Goal: Task Accomplishment & Management: Complete application form

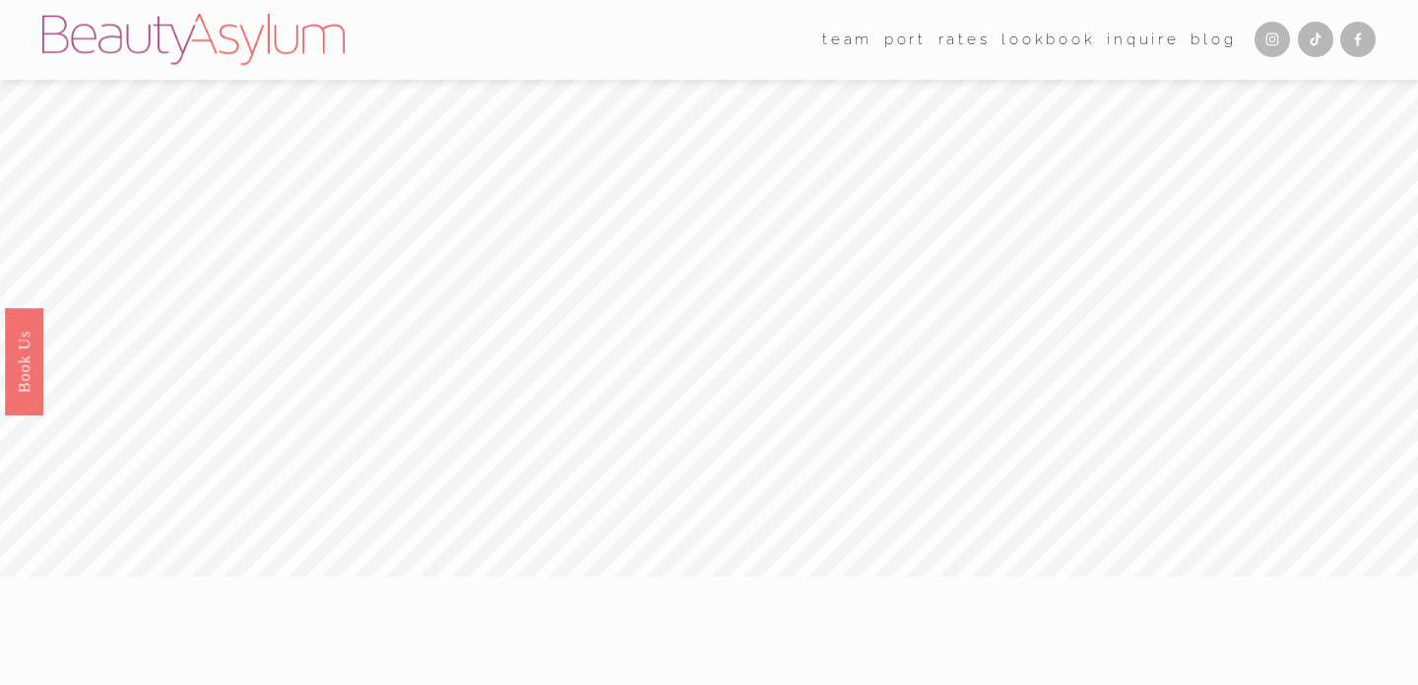
click at [1129, 42] on link "Inquire" at bounding box center [1143, 40] width 73 height 31
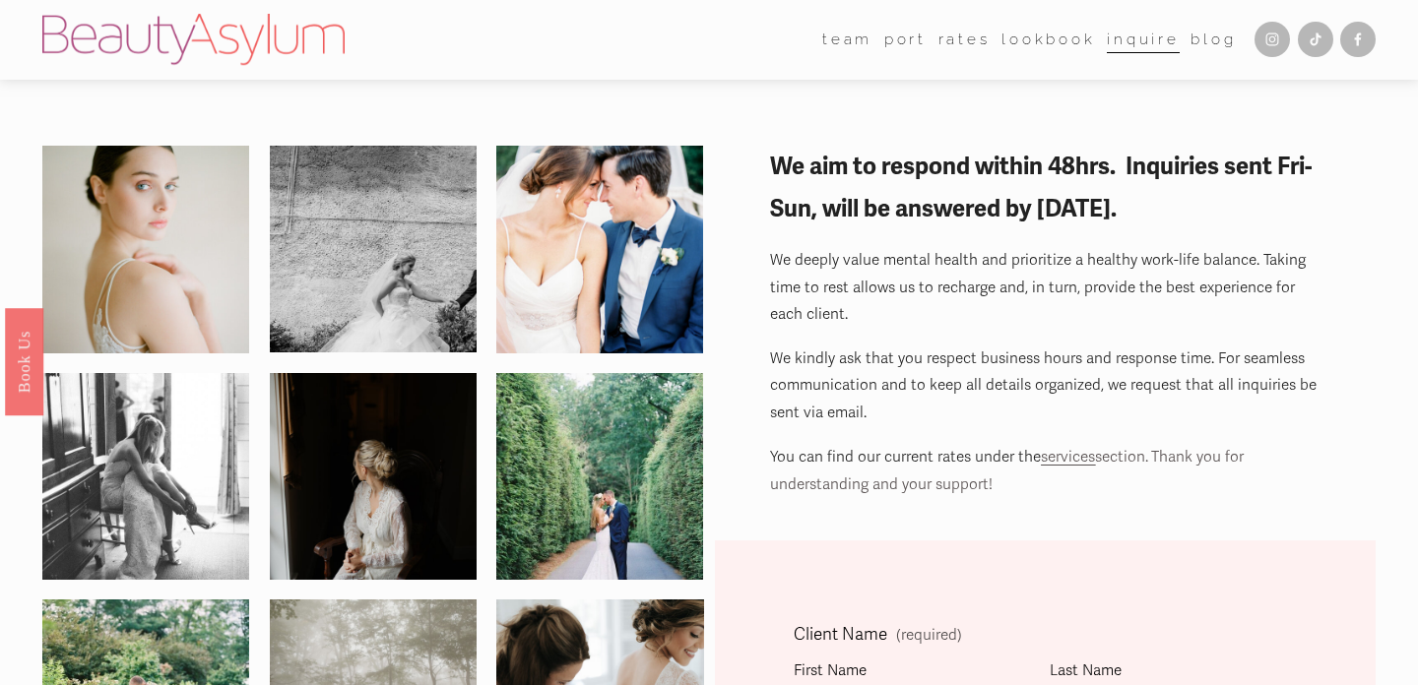
scroll to position [281, 0]
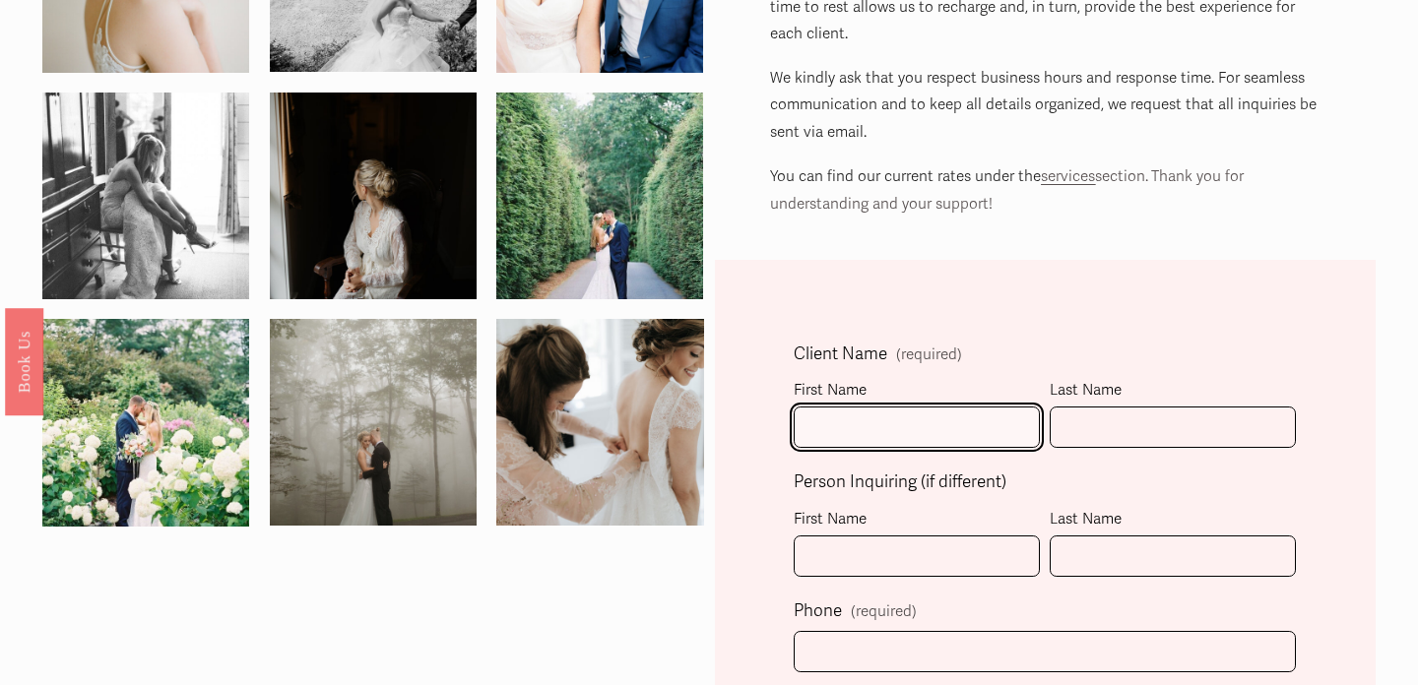
click at [846, 420] on input "First Name" at bounding box center [917, 428] width 246 height 42
type input "[PERSON_NAME]"
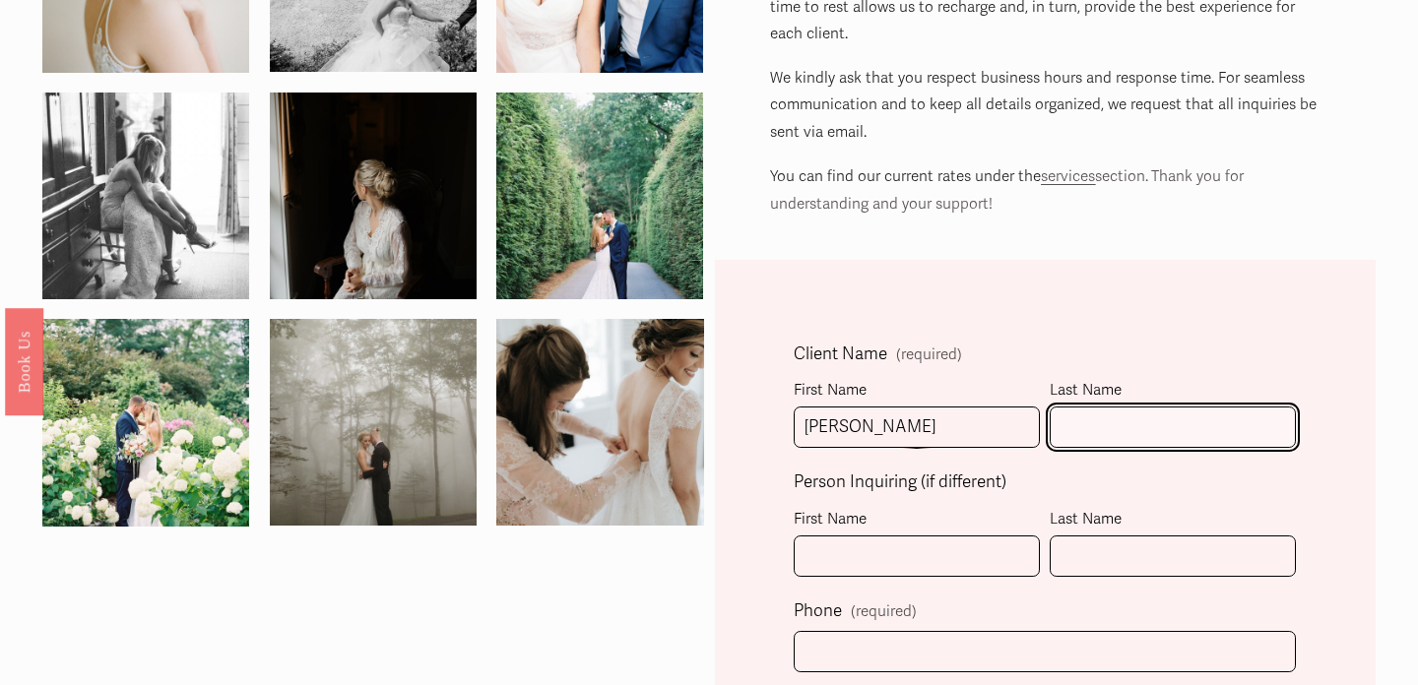
type input "[PERSON_NAME]"
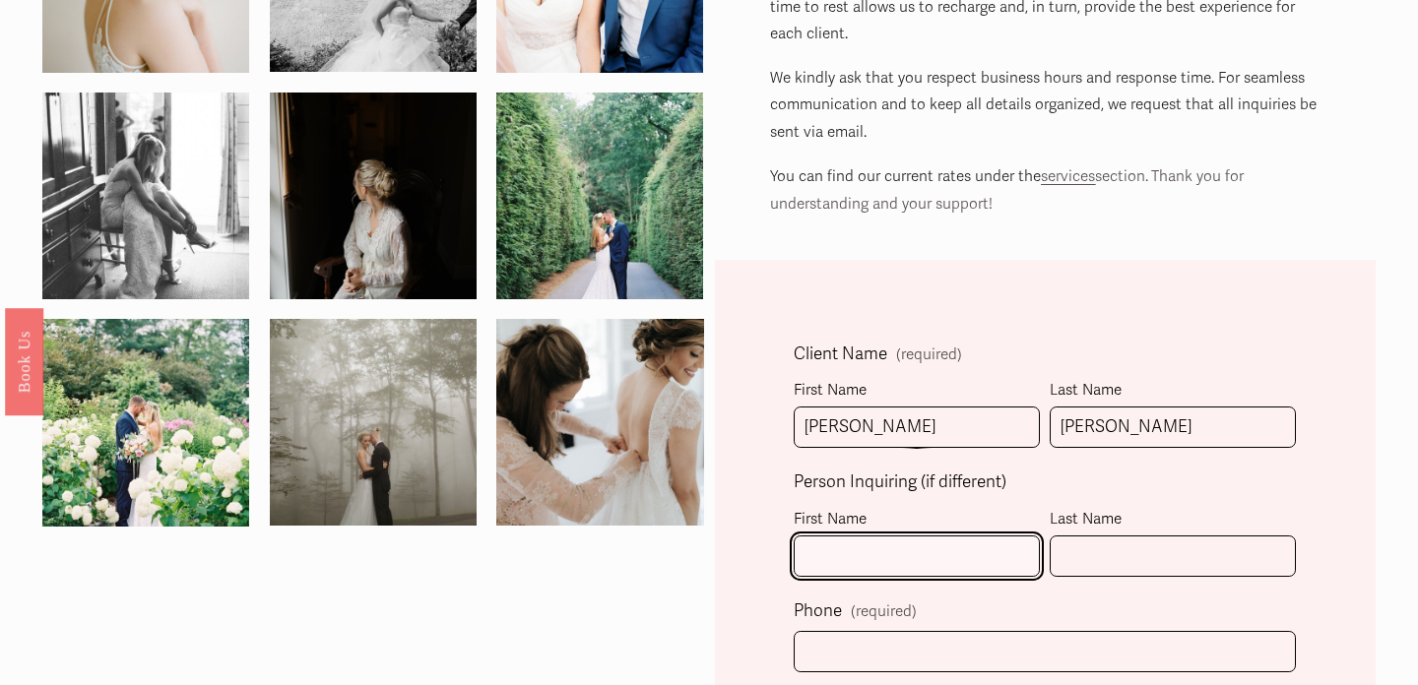
type input "[PERSON_NAME]"
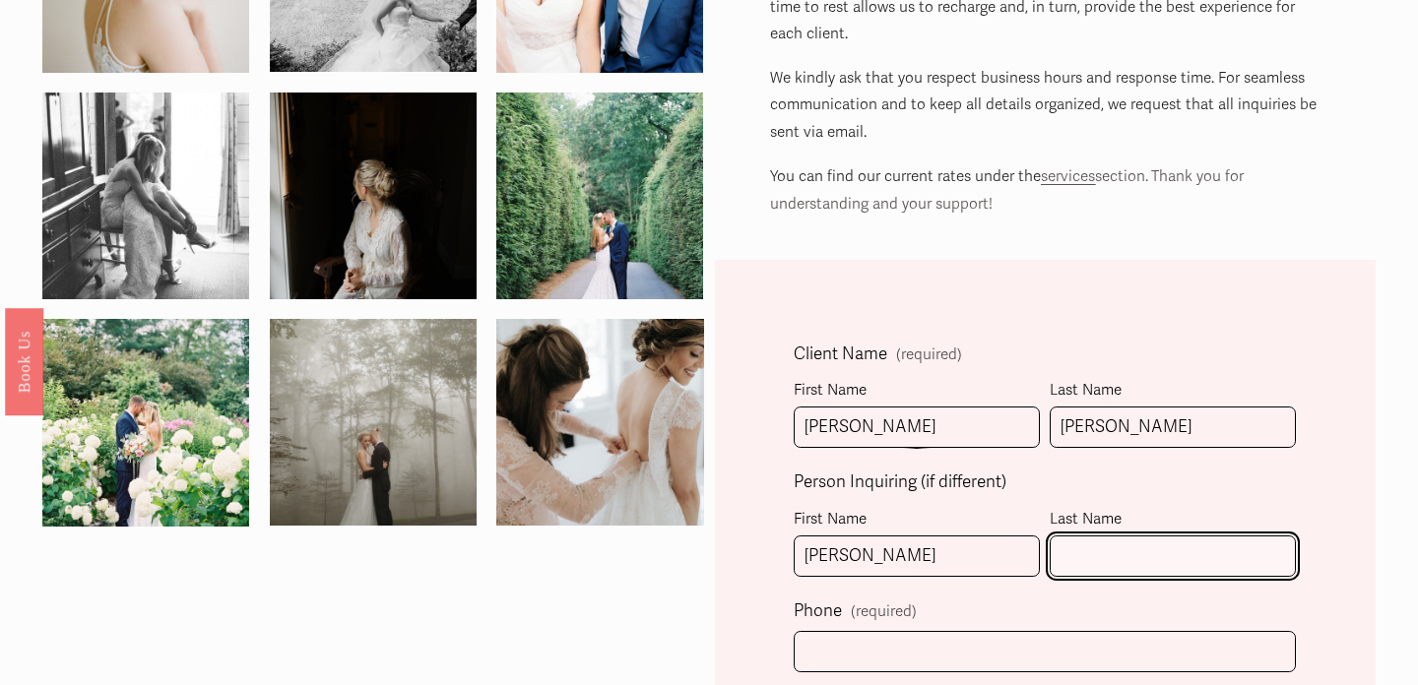
type input "[PERSON_NAME]"
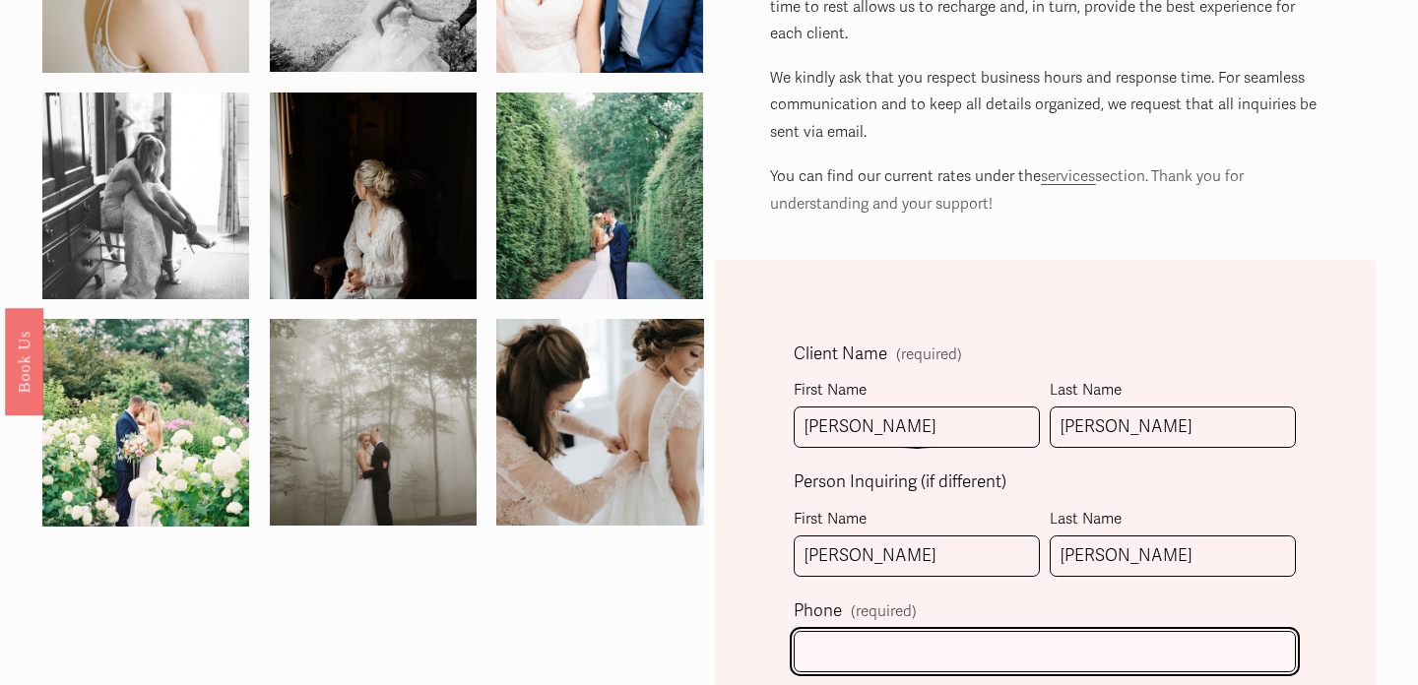
type input "[PHONE_NUMBER]"
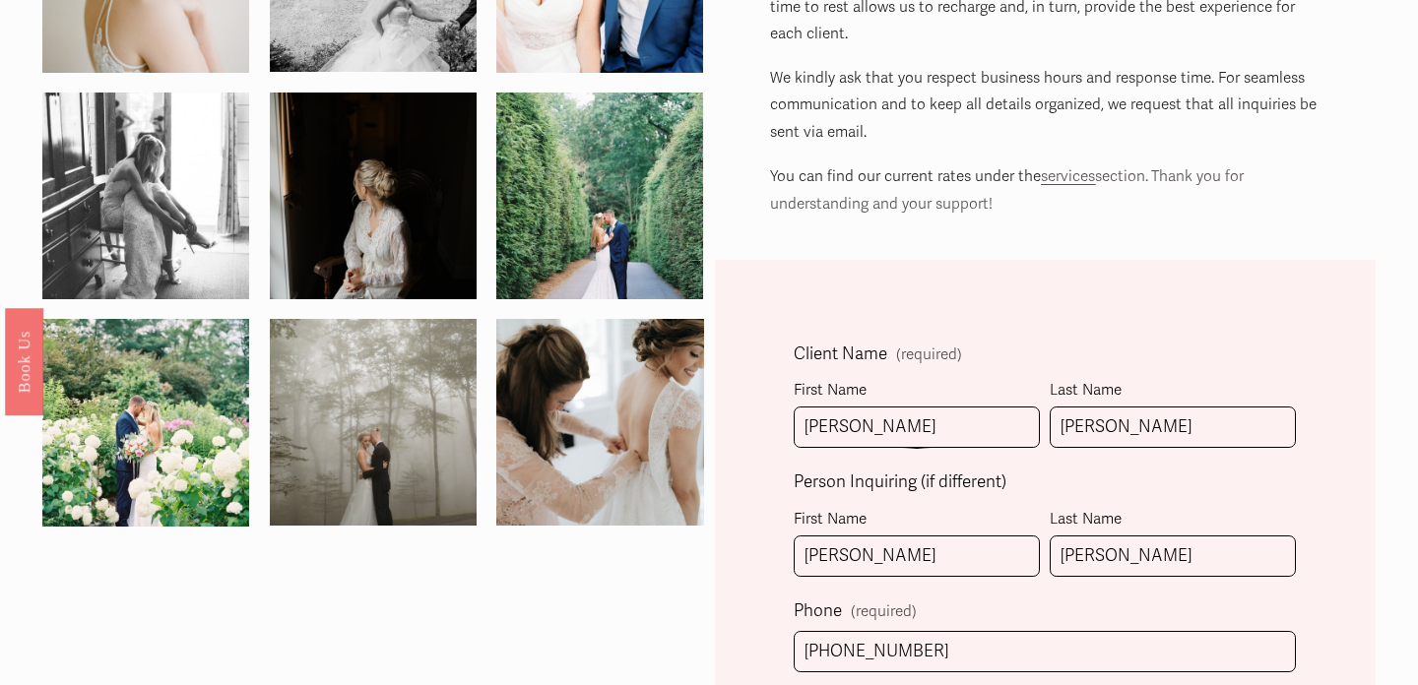
type input "[PERSON_NAME][EMAIL_ADDRESS][DOMAIN_NAME]"
select select "[GEOGRAPHIC_DATA], [GEOGRAPHIC_DATA]"
type input "[PHONE_NUMBER]"
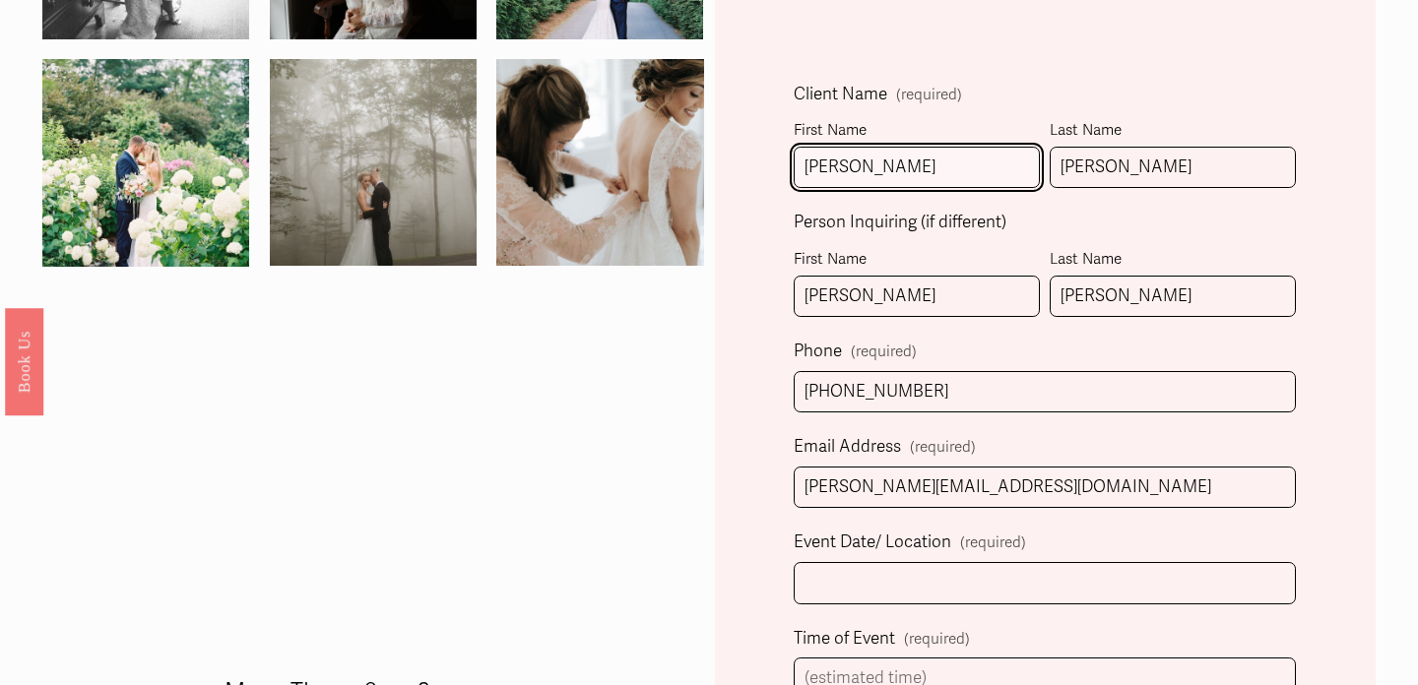
scroll to position [560, 0]
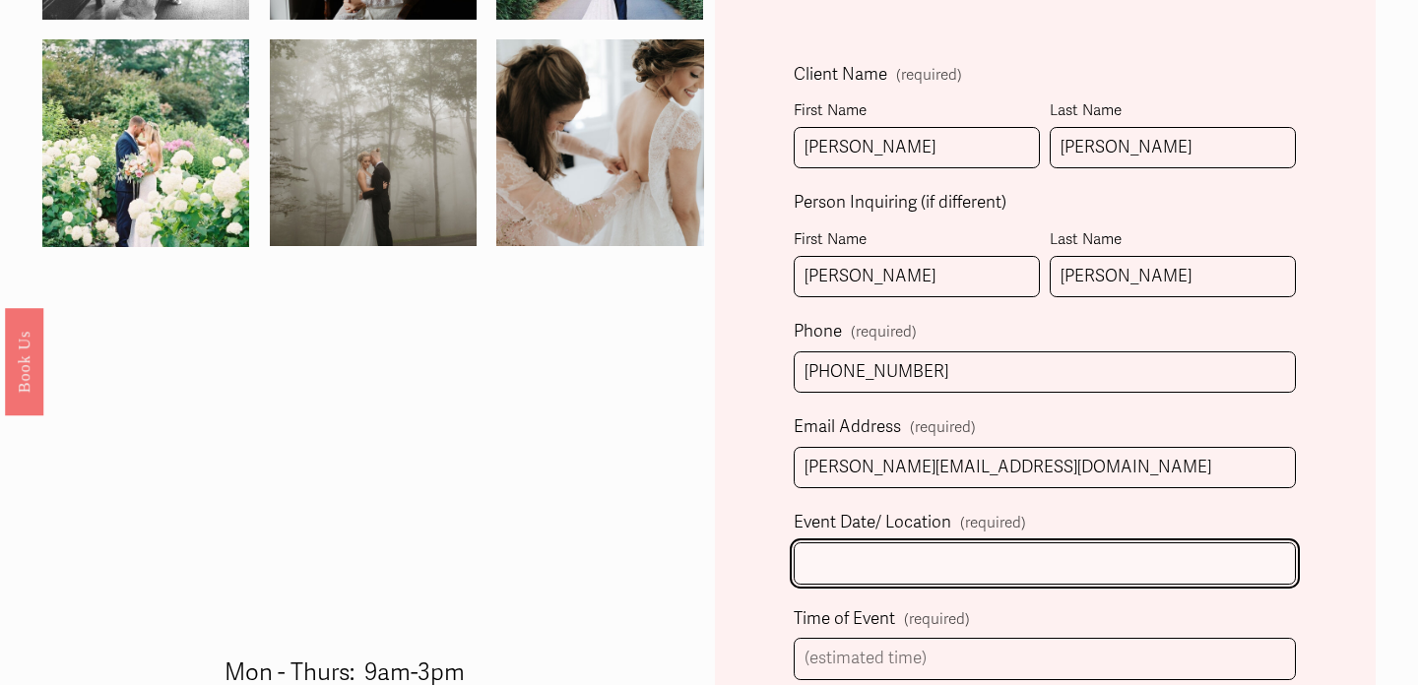
click at [927, 562] on input "Event Date/ Location (required)" at bounding box center [1045, 564] width 502 height 42
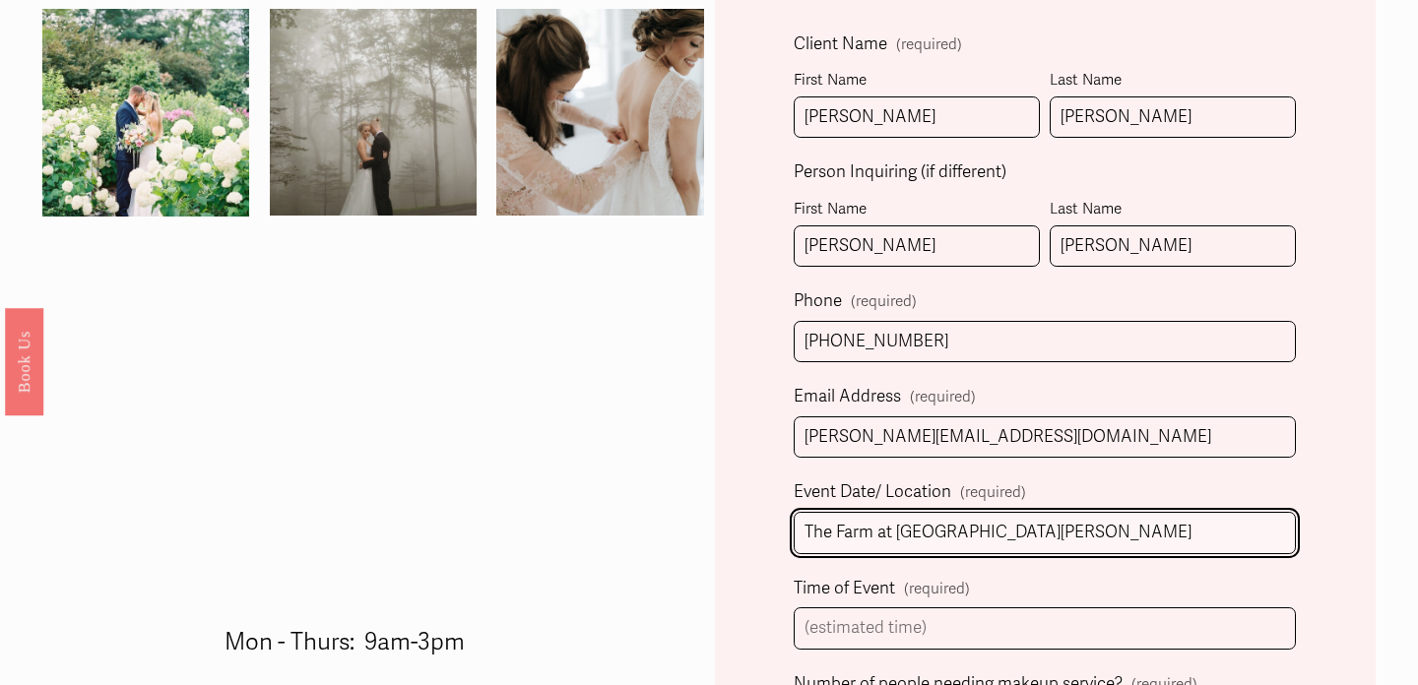
scroll to position [640, 0]
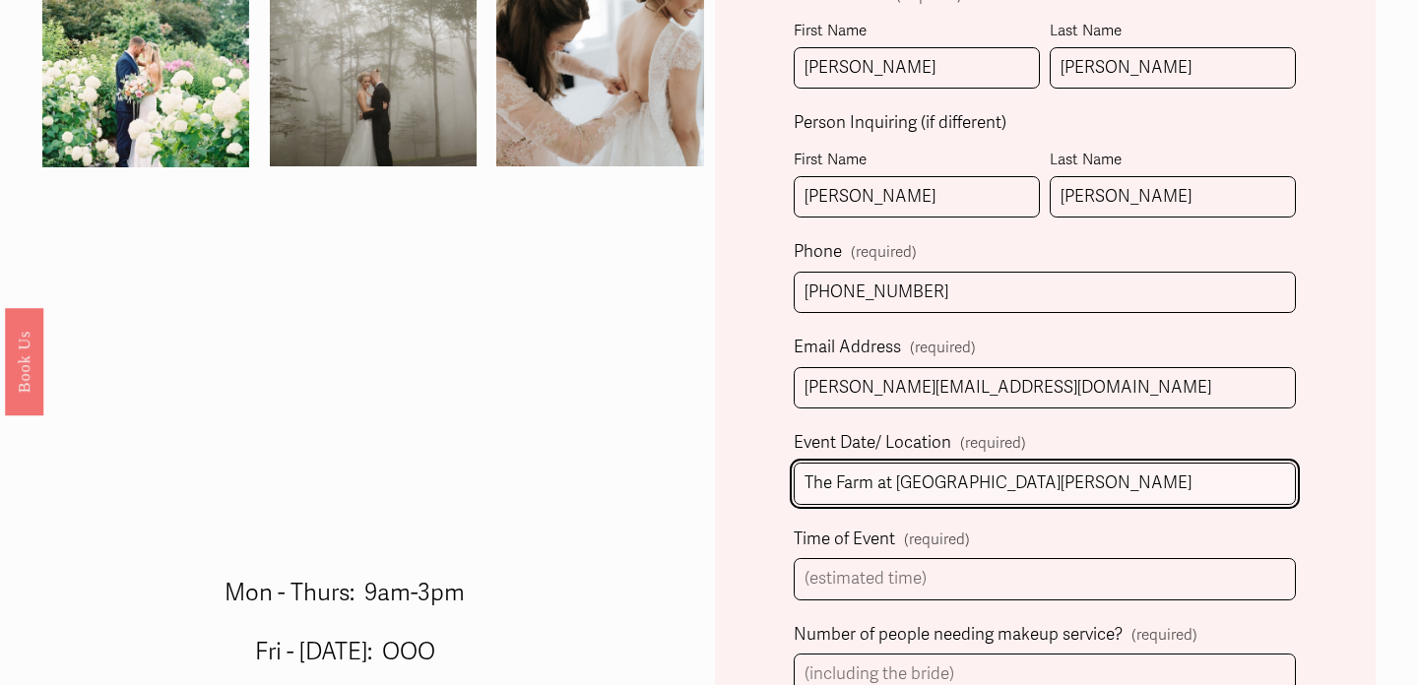
type input "The Farm at [GEOGRAPHIC_DATA][PERSON_NAME]"
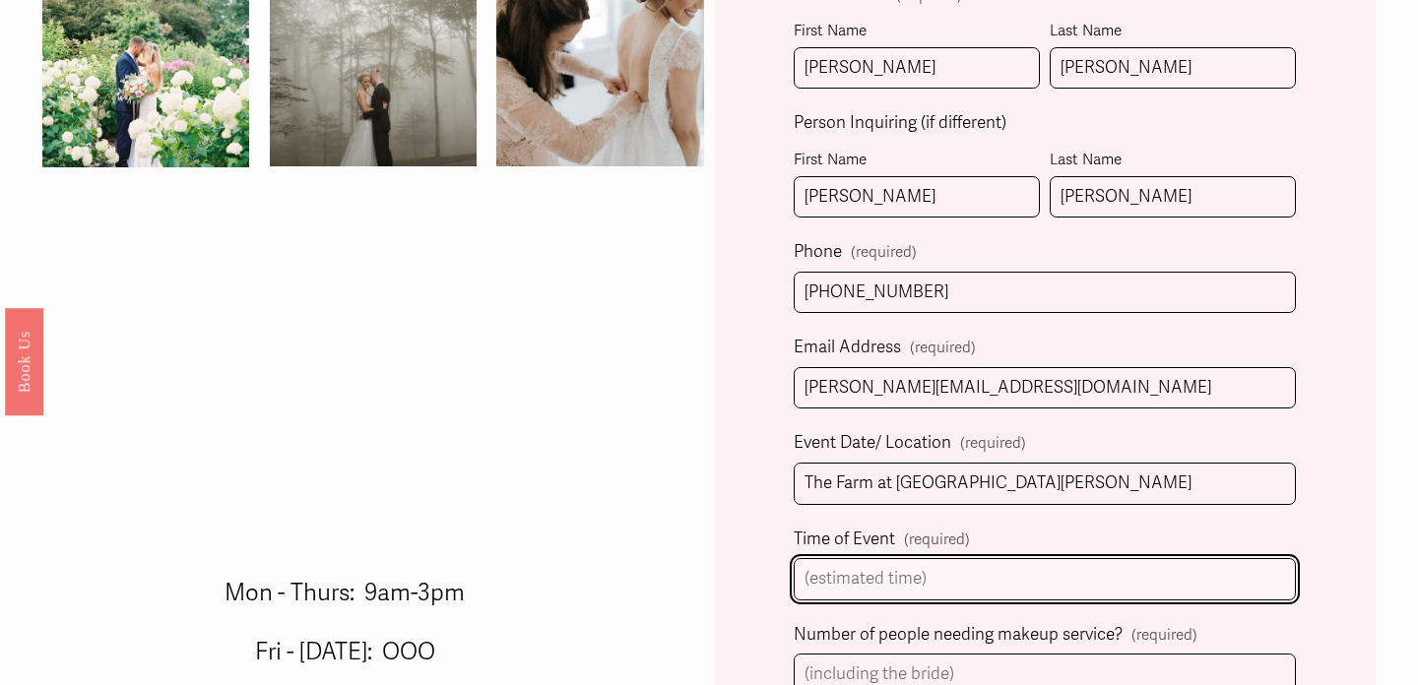
click at [885, 580] on input "Time of Event (required)" at bounding box center [1045, 579] width 502 height 42
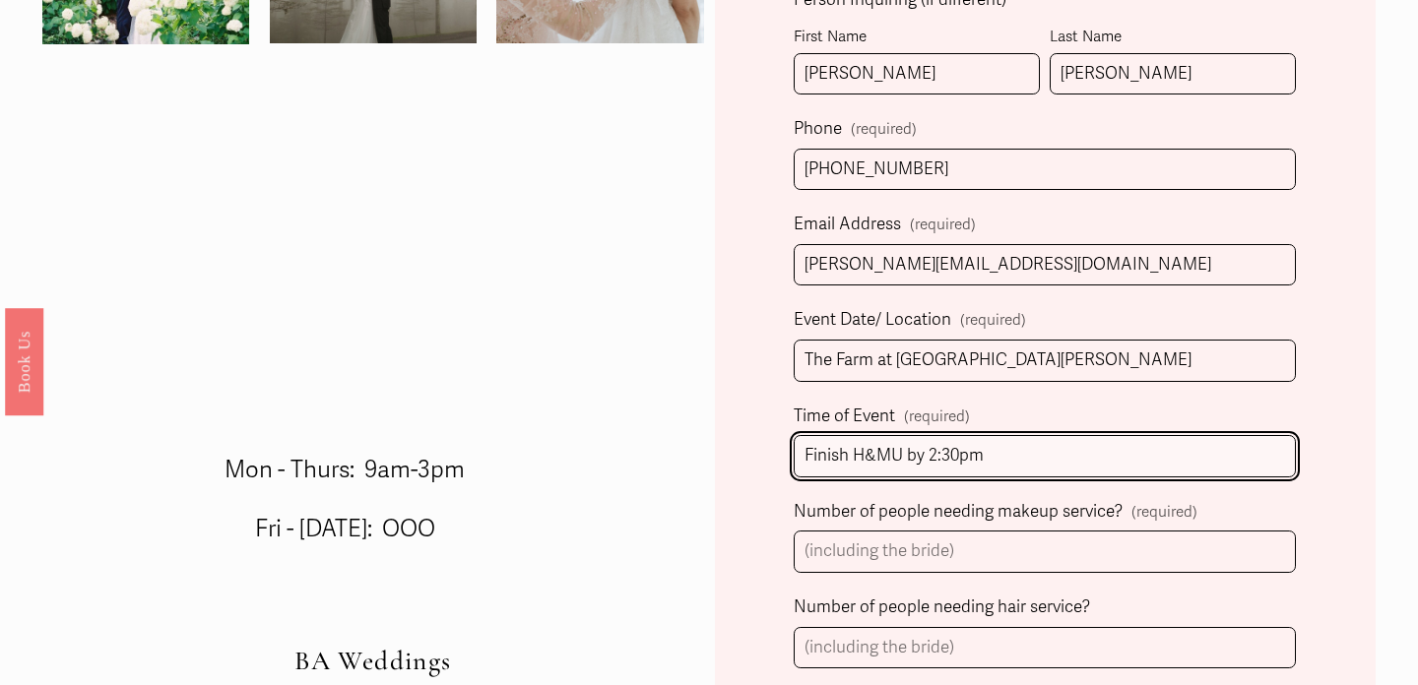
type input "Finish H&MU by 2:30pm"
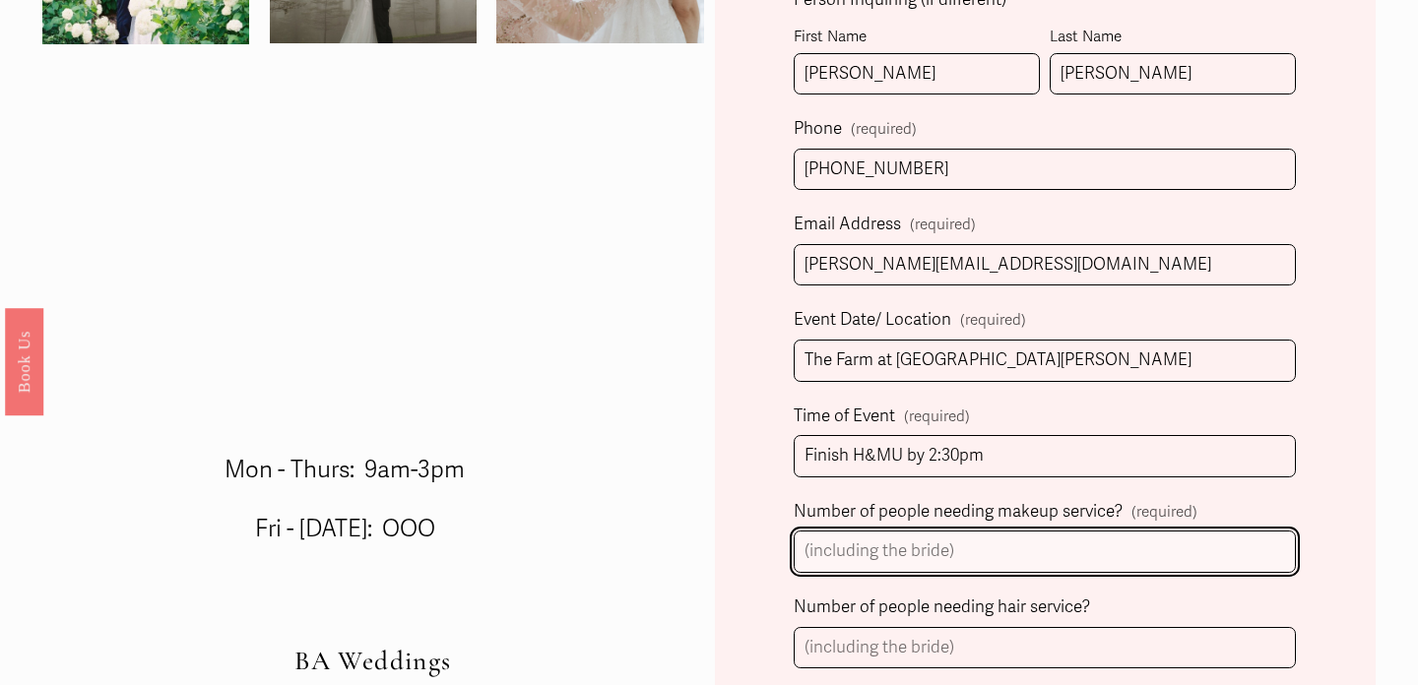
click at [877, 556] on input "Number of people needing makeup service? (required)" at bounding box center [1045, 552] width 502 height 42
type input "1"
type input "10"
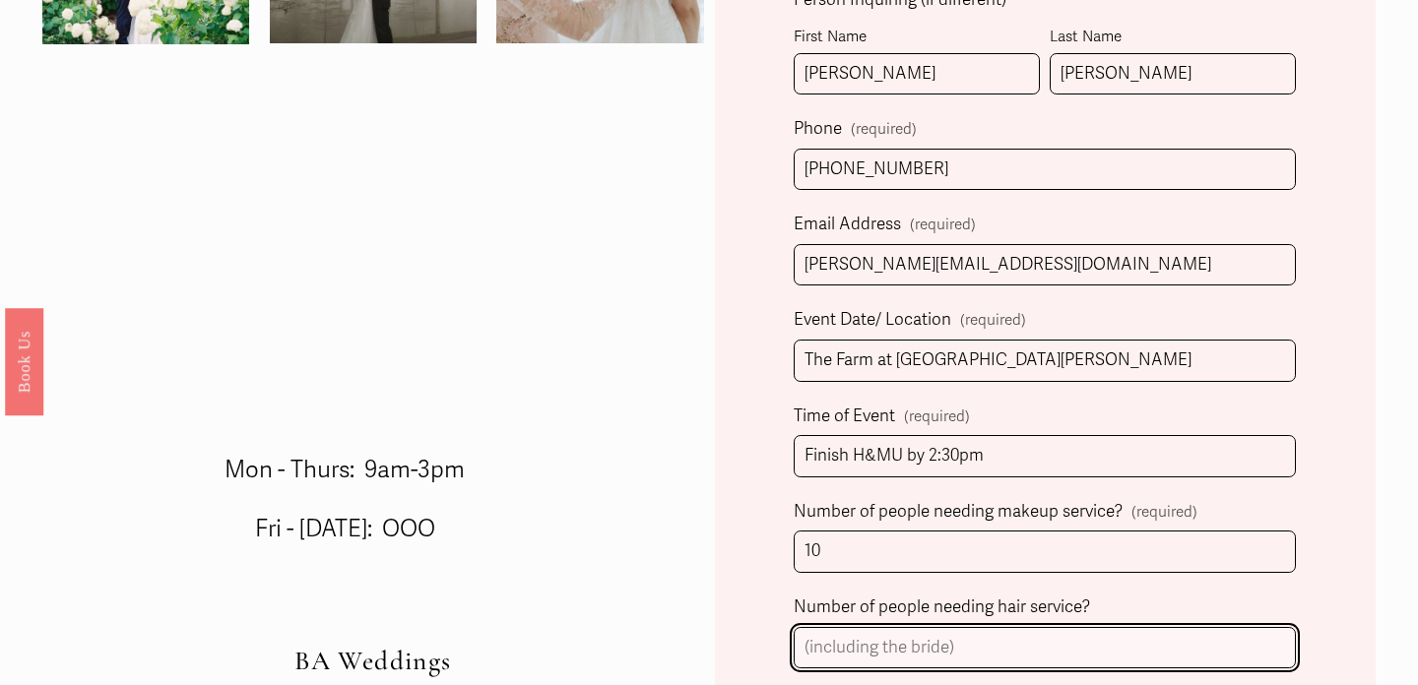
click at [899, 634] on input "Number of people needing hair service?" at bounding box center [1045, 648] width 502 height 42
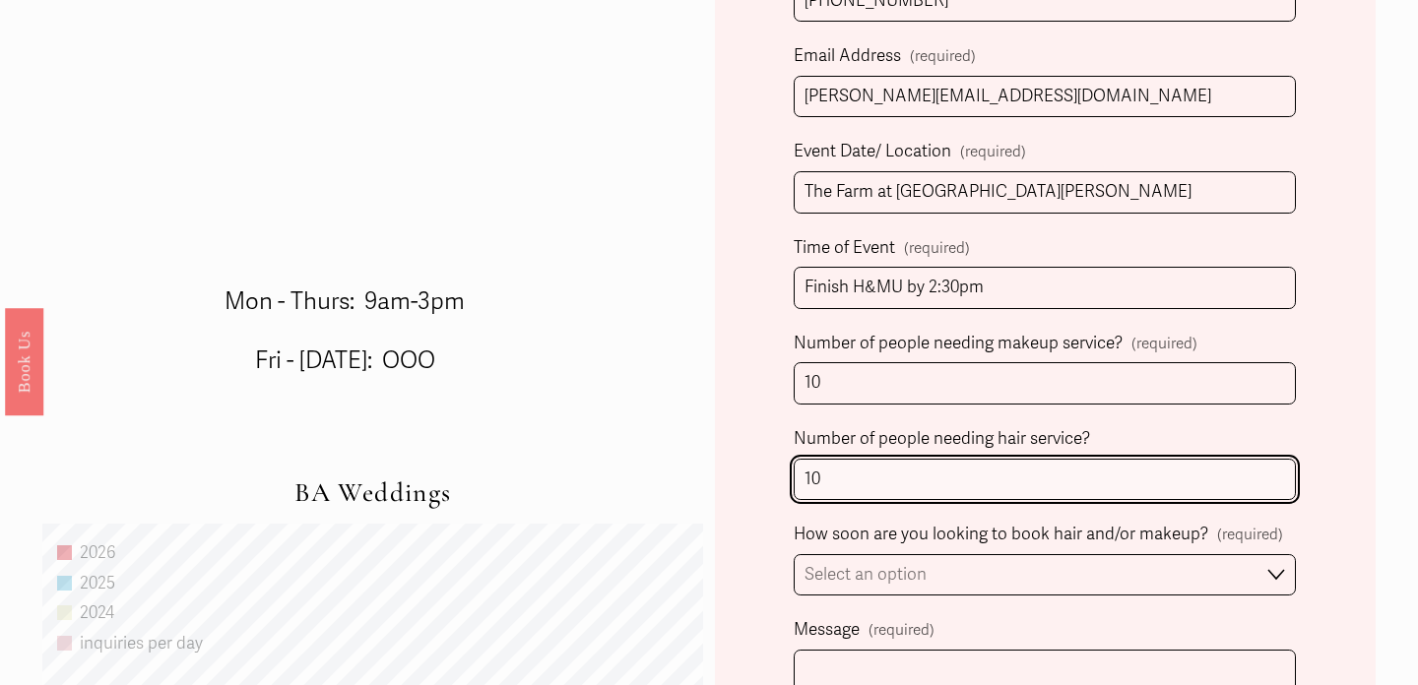
scroll to position [933, 0]
type input "10"
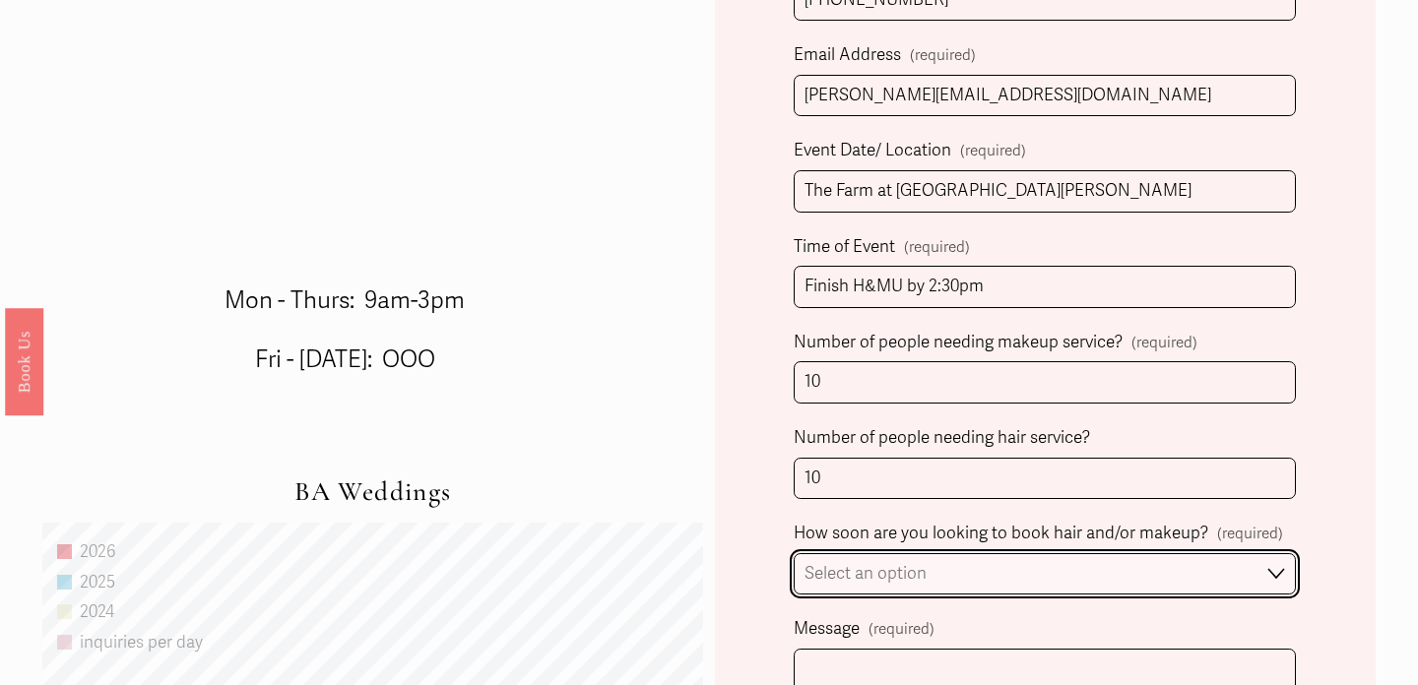
click at [896, 580] on select "Select an option Immediately 1-2 weeks I'm looking for information & not ready …" at bounding box center [1045, 574] width 502 height 42
select select "1-2 weeks"
click at [794, 553] on select "Select an option Immediately 1-2 weeks I'm looking for information & not ready …" at bounding box center [1045, 574] width 502 height 42
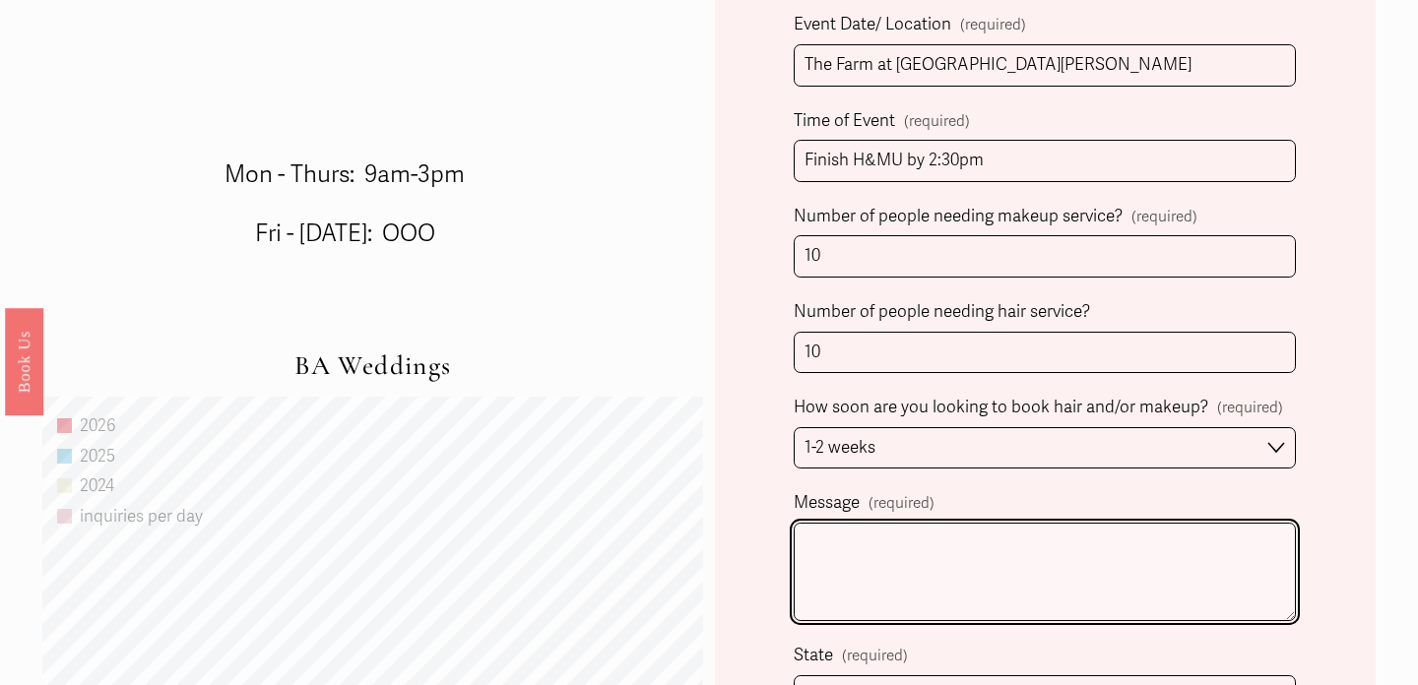
click at [894, 576] on textarea "Message (required)" at bounding box center [1045, 572] width 502 height 98
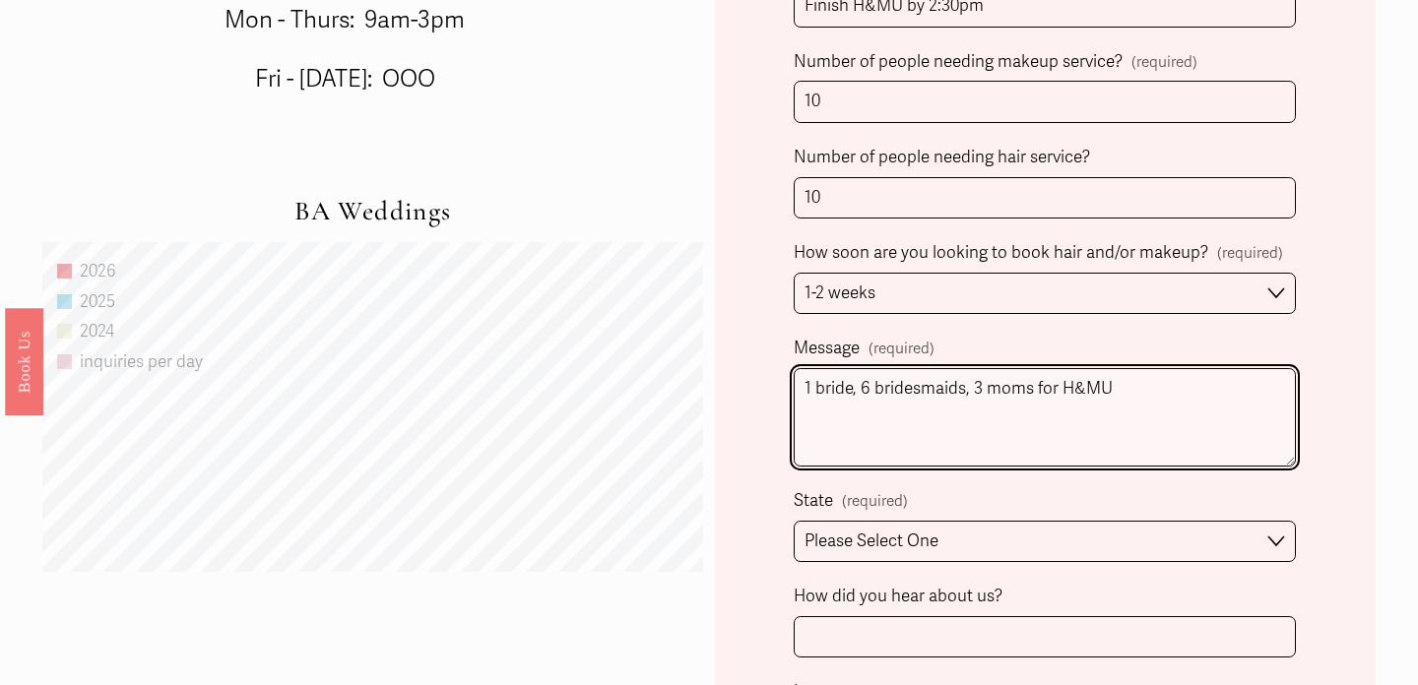
scroll to position [1255, 0]
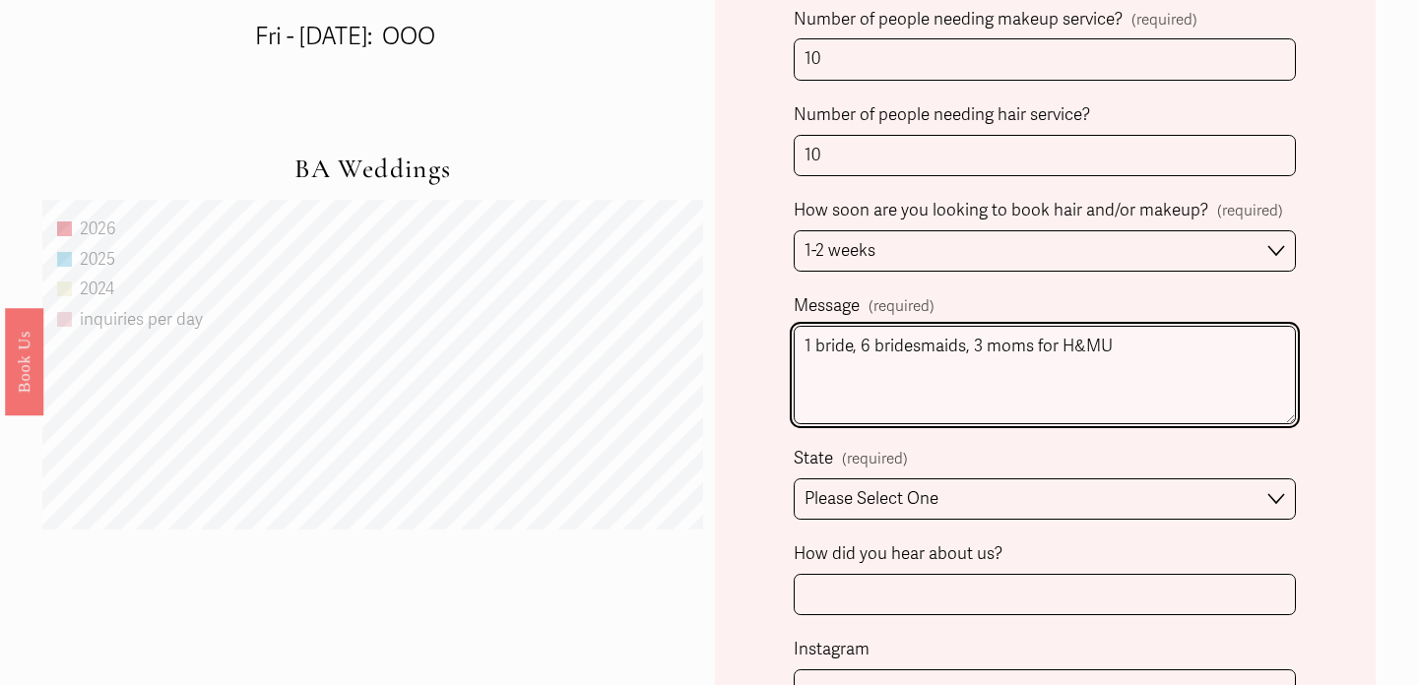
type textarea "1 bride, 6 bridesmaids, 3 moms for H&MU"
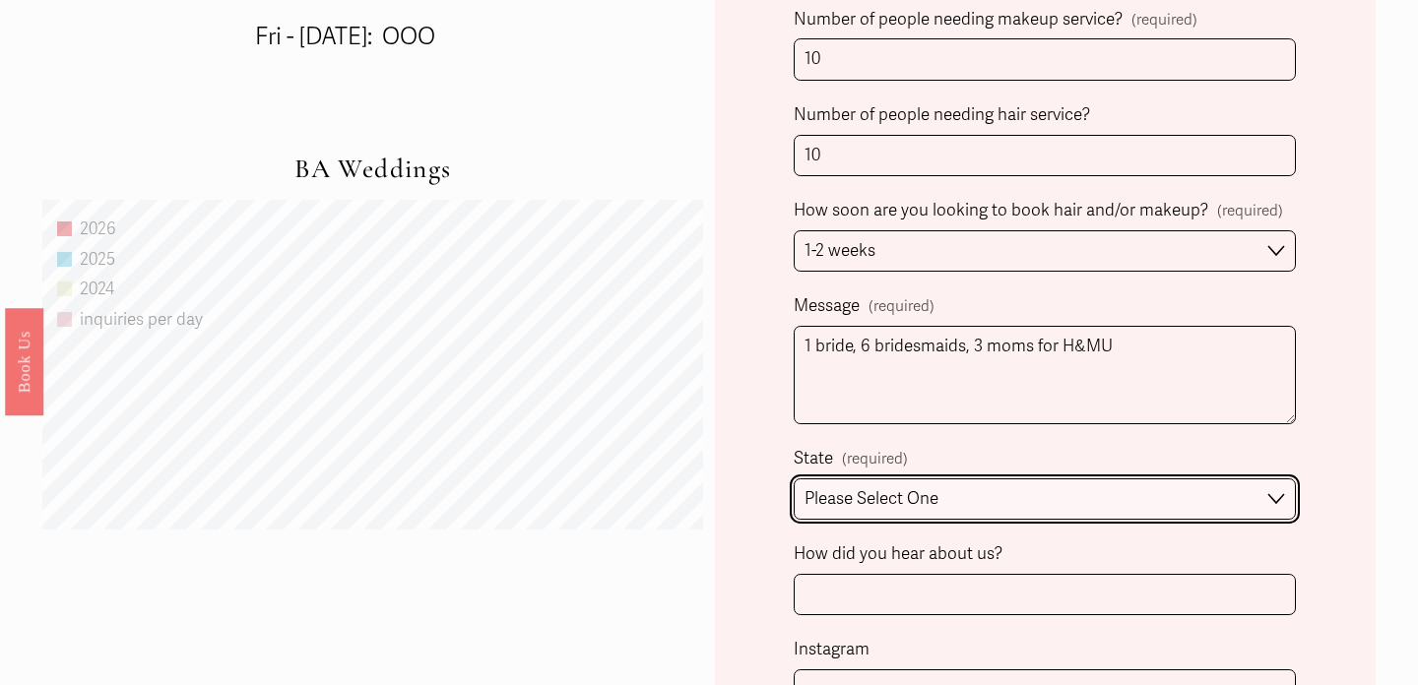
click at [855, 503] on select "Please Select One [GEOGRAPHIC_DATA], [GEOGRAPHIC_DATA] [GEOGRAPHIC_DATA], [GEOG…" at bounding box center [1045, 500] width 502 height 42
select select "[GEOGRAPHIC_DATA], [GEOGRAPHIC_DATA]"
click at [794, 479] on select "Please Select One [GEOGRAPHIC_DATA], [GEOGRAPHIC_DATA] [GEOGRAPHIC_DATA], [GEOG…" at bounding box center [1045, 500] width 502 height 42
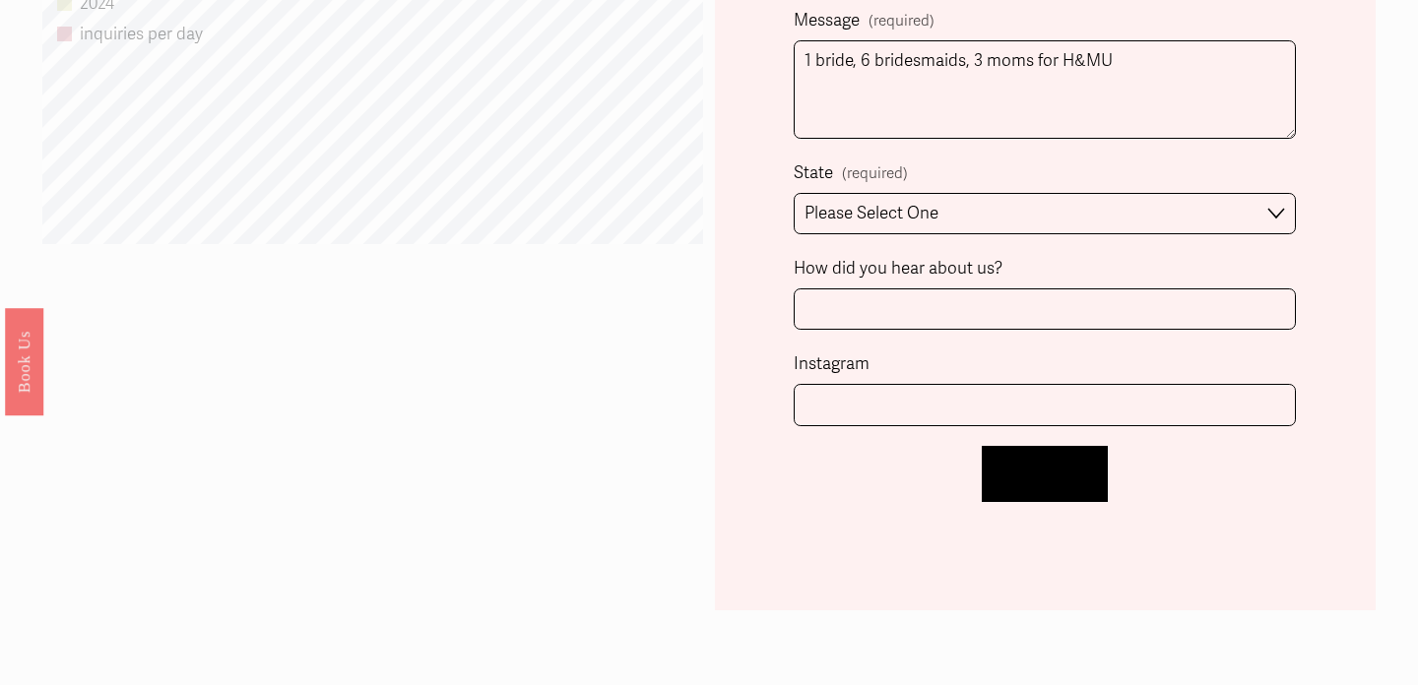
click at [1038, 466] on span "Let's Chat!" at bounding box center [1044, 474] width 81 height 21
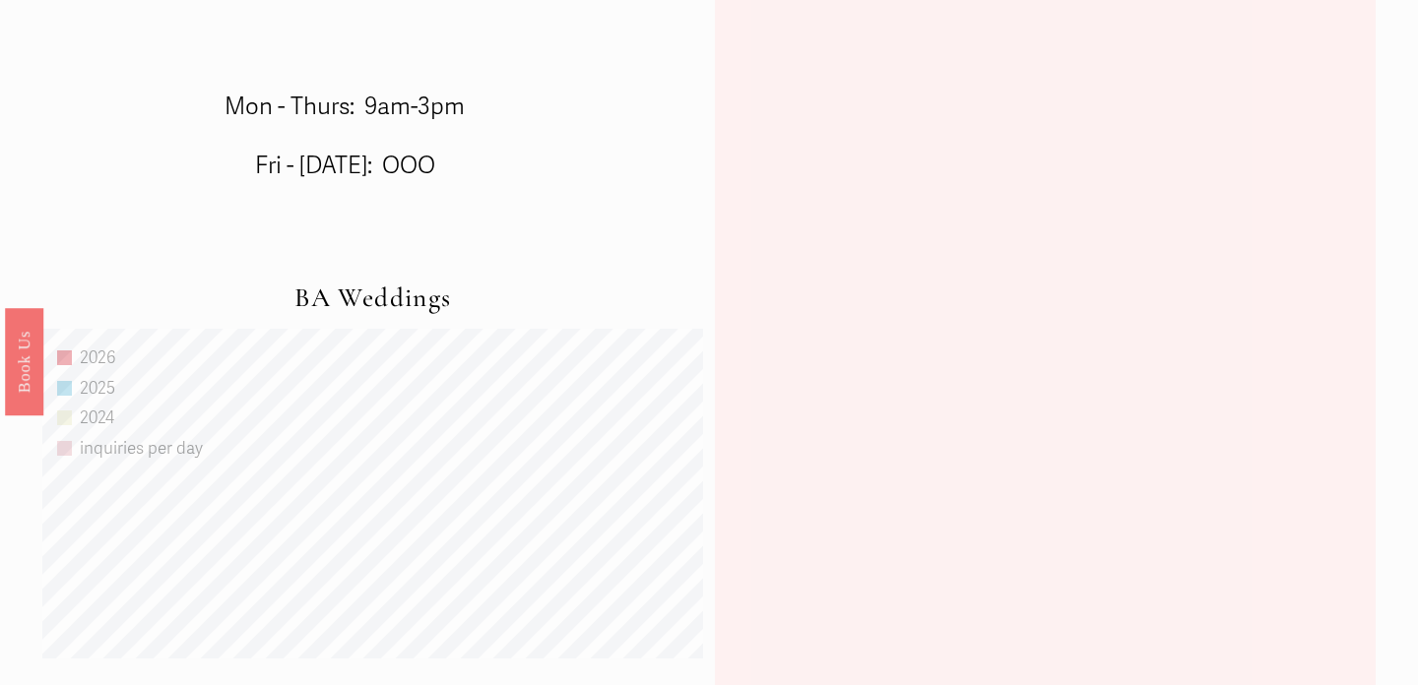
scroll to position [1127, 0]
